Goal: Information Seeking & Learning: Learn about a topic

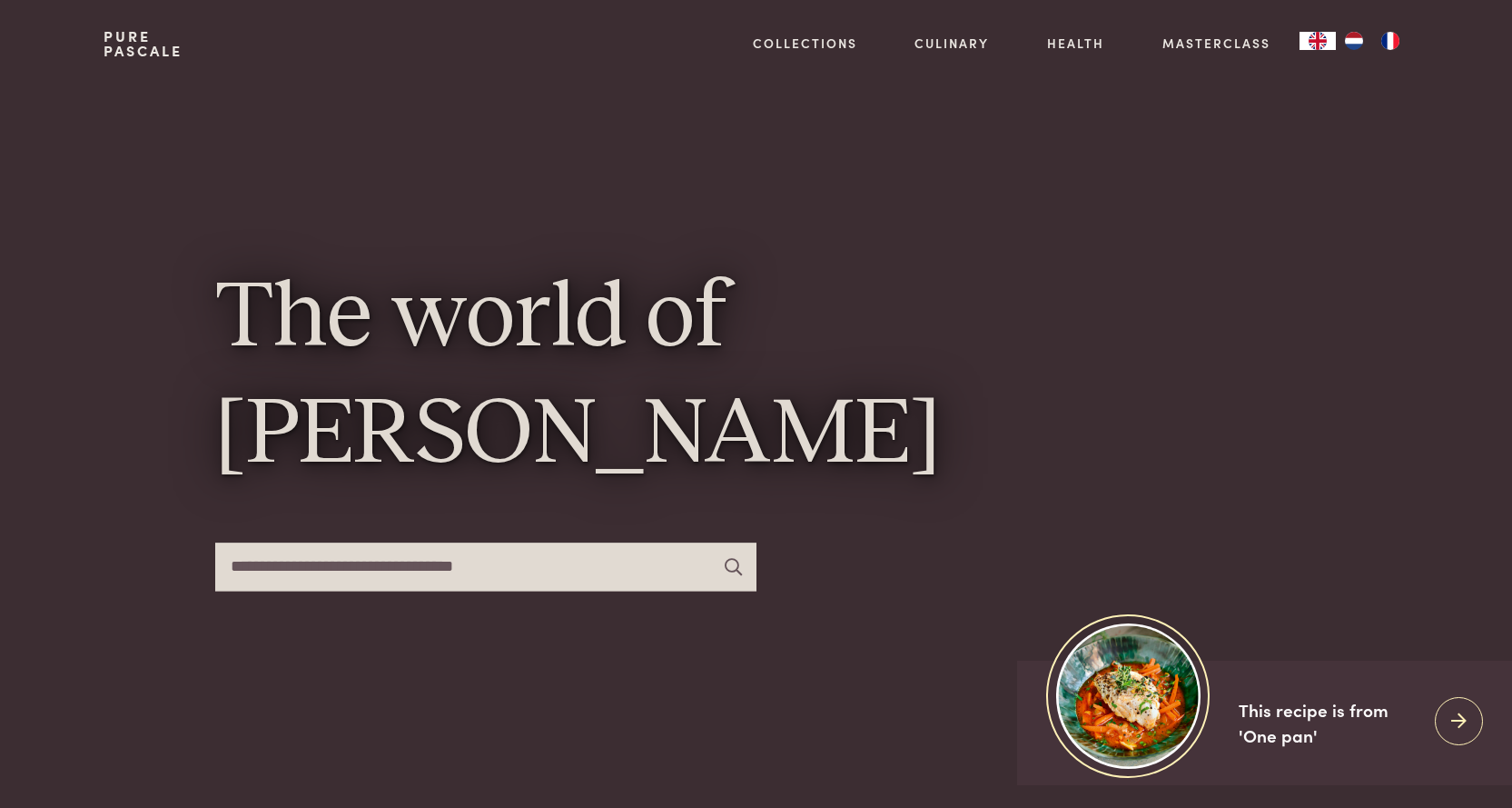
click at [1511, 93] on div "× Notice We ([DOMAIN_NAME]) and selected third parties (5) use cookies or simil…" at bounding box center [756, 404] width 1512 height 808
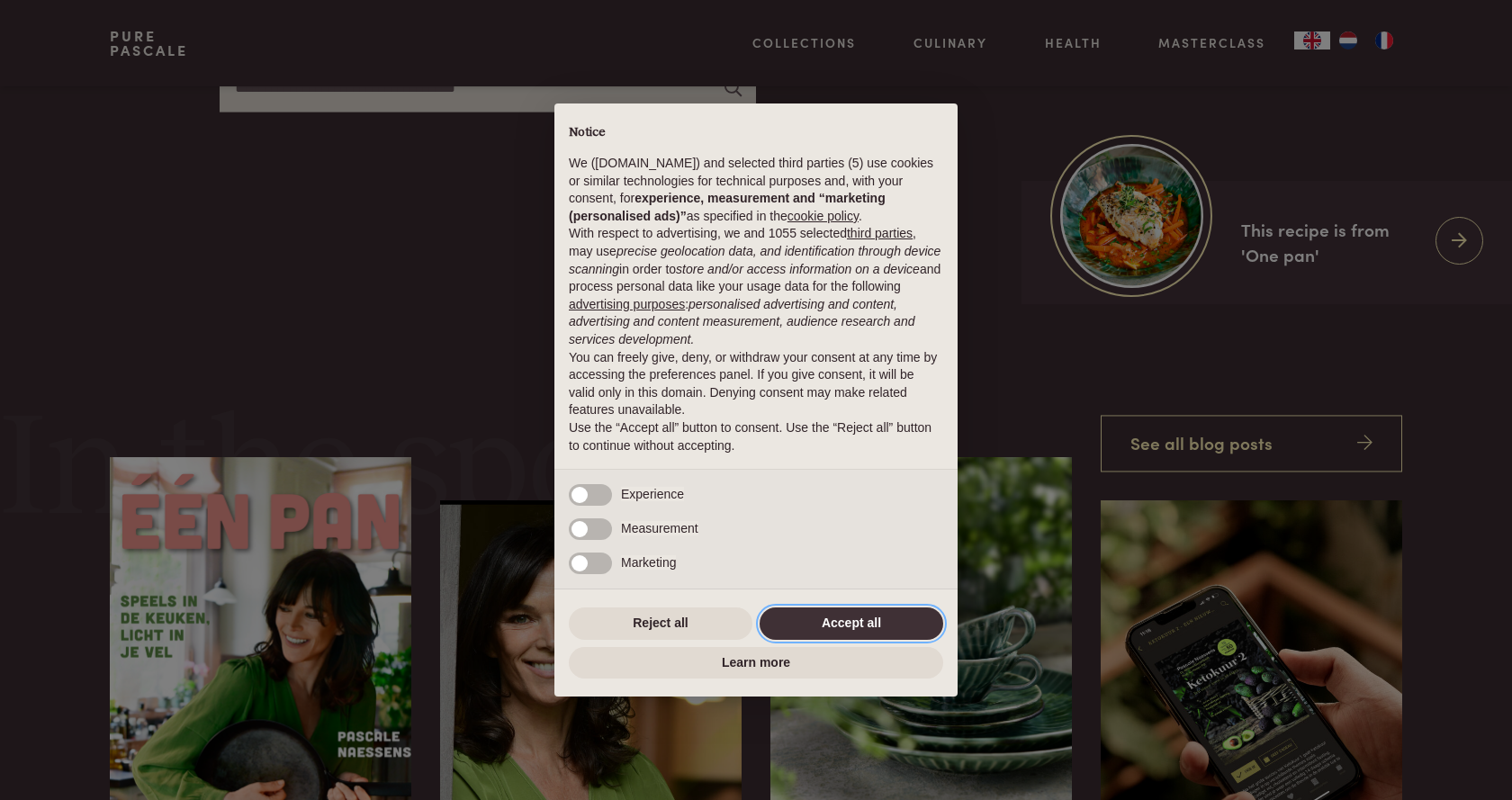
click at [842, 622] on button "Accept all" at bounding box center [851, 623] width 184 height 32
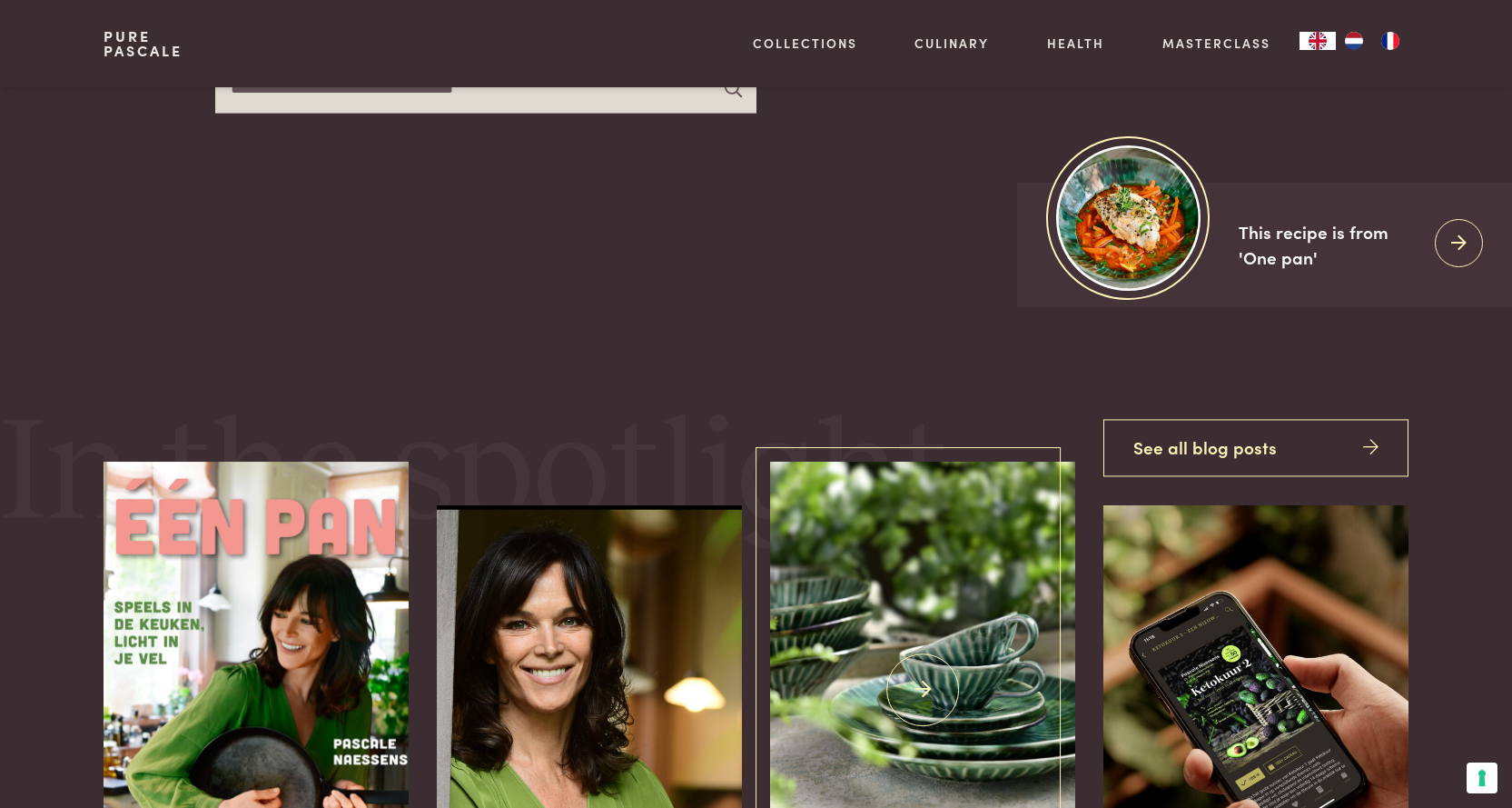
click at [859, 628] on img at bounding box center [922, 690] width 305 height 457
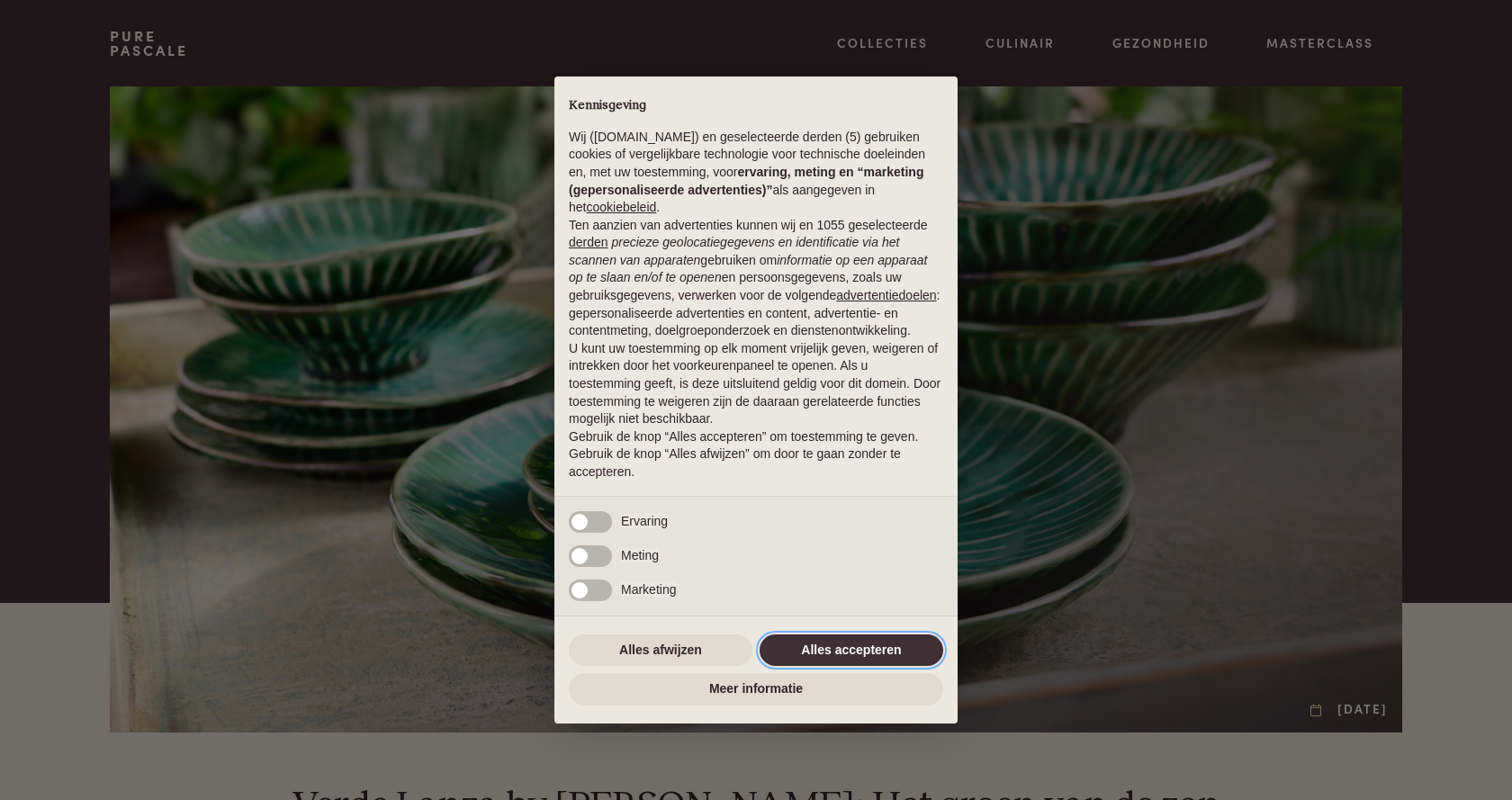
click at [842, 663] on button "Alles accepteren" at bounding box center [851, 650] width 184 height 32
